Goal: Information Seeking & Learning: Learn about a topic

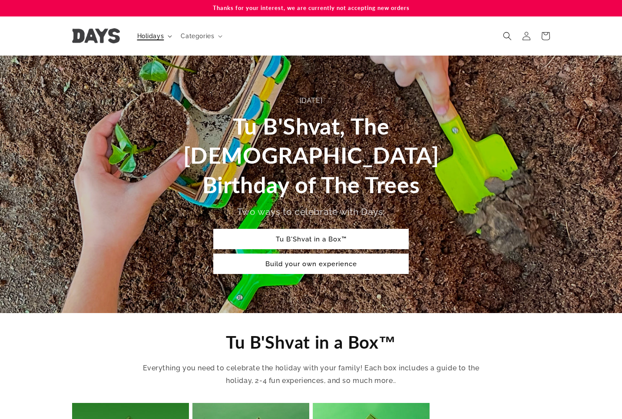
click at [149, 33] on span "Holidays" at bounding box center [150, 36] width 27 height 8
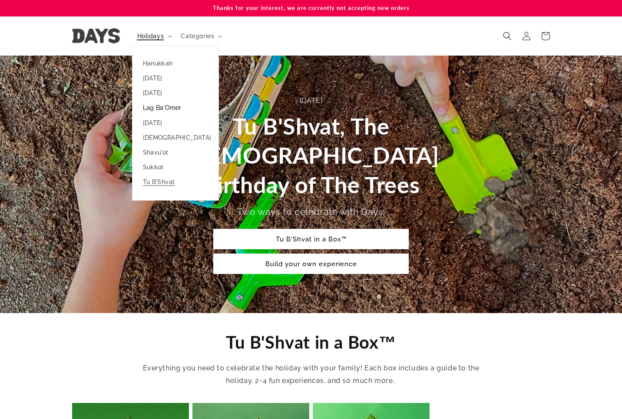
click at [164, 107] on link "Lag Ba'Omer" at bounding box center [176, 107] width 86 height 15
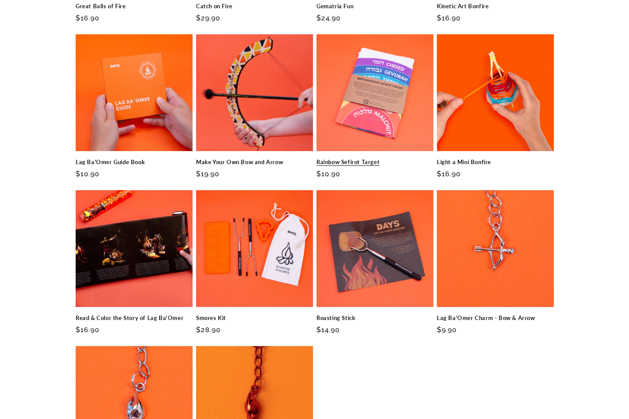
scroll to position [1007, 0]
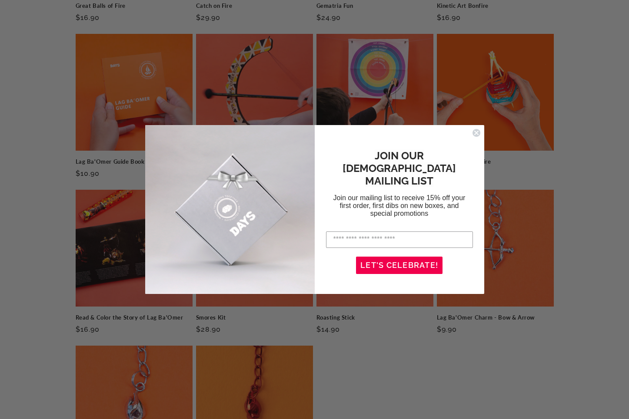
click at [475, 136] on circle "Close dialog" at bounding box center [476, 133] width 8 height 8
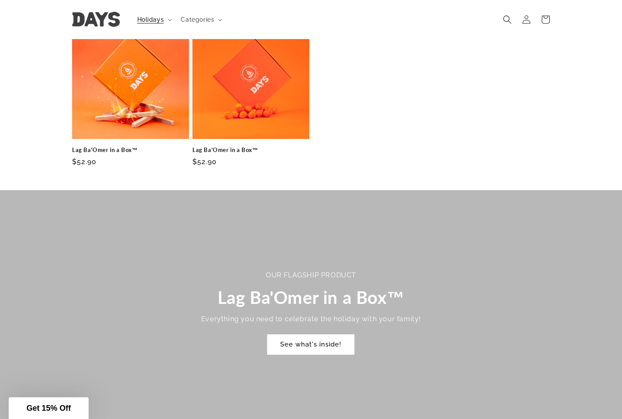
scroll to position [363, 0]
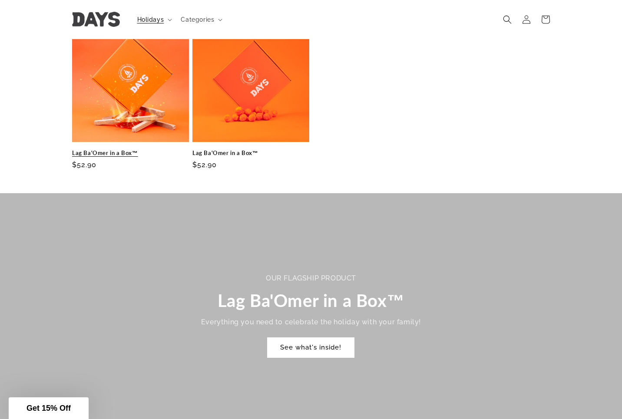
click at [159, 149] on link "Lag Ba'Omer in a Box™" at bounding box center [130, 152] width 117 height 7
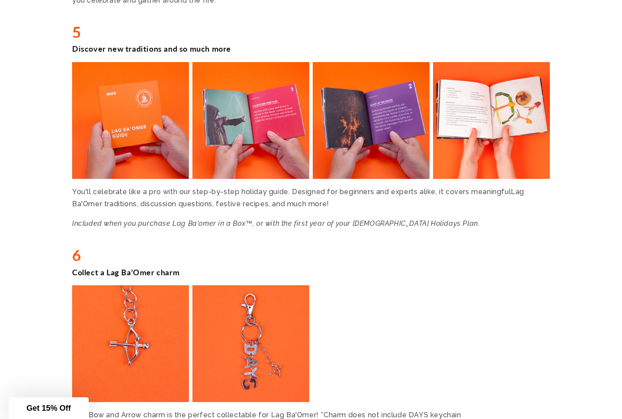
scroll to position [1594, 0]
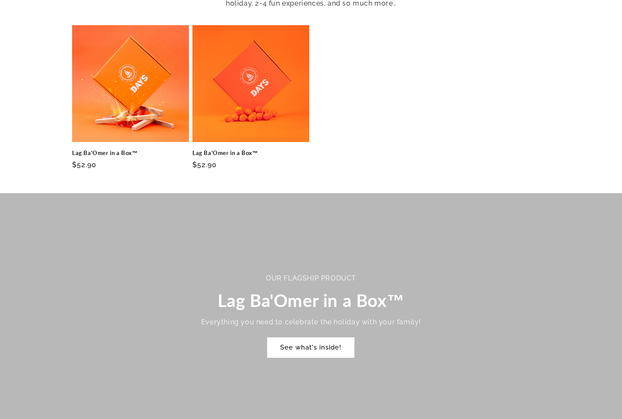
scroll to position [363, 0]
click at [253, 149] on link "Lag Ba'Omer in a Box™" at bounding box center [251, 152] width 117 height 7
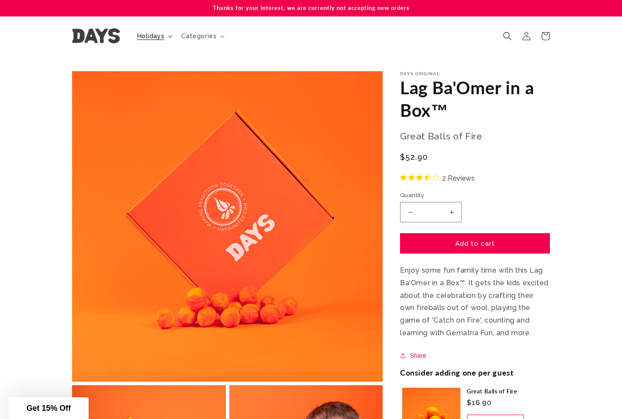
click at [153, 33] on span "Holidays" at bounding box center [150, 36] width 27 height 8
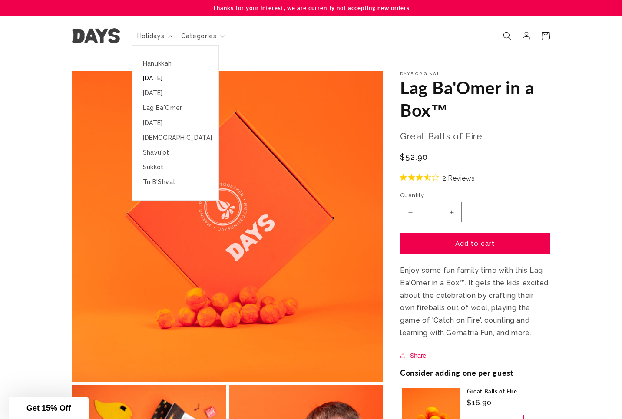
click at [158, 82] on link "[DATE]" at bounding box center [176, 78] width 86 height 15
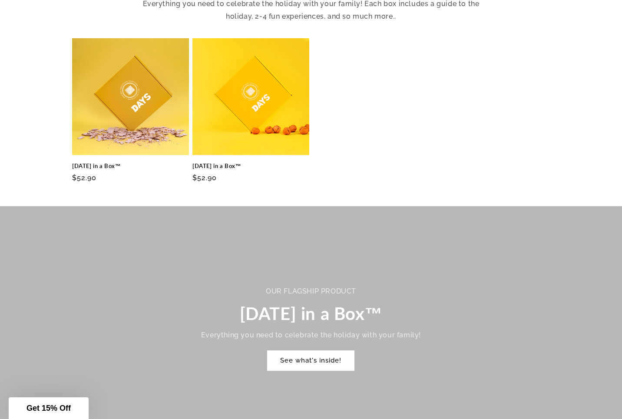
scroll to position [351, 0]
click at [116, 162] on link "Passover in a Box™" at bounding box center [130, 165] width 117 height 7
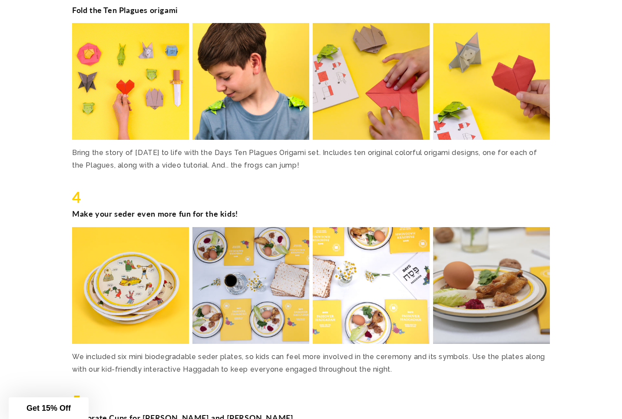
scroll to position [1245, 0]
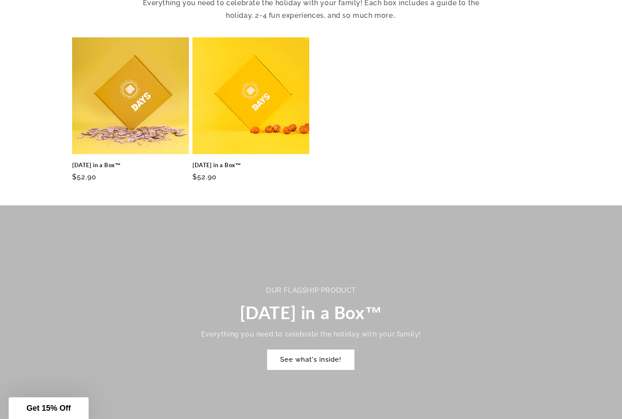
scroll to position [383, 0]
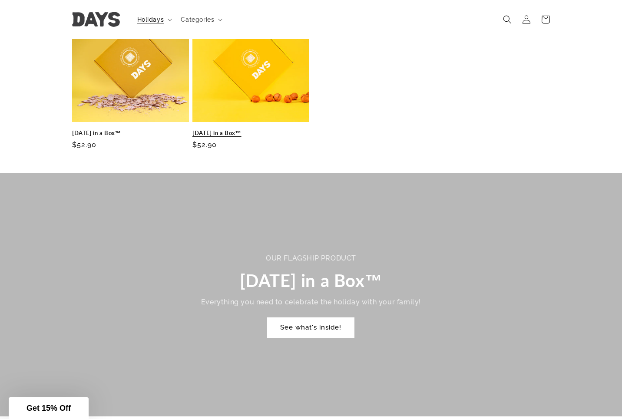
click at [222, 129] on link "[DATE] in a Box™" at bounding box center [251, 132] width 117 height 7
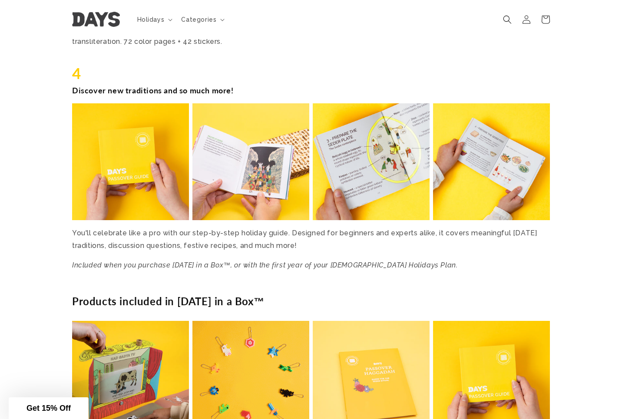
scroll to position [1288, 0]
